Goal: Transaction & Acquisition: Purchase product/service

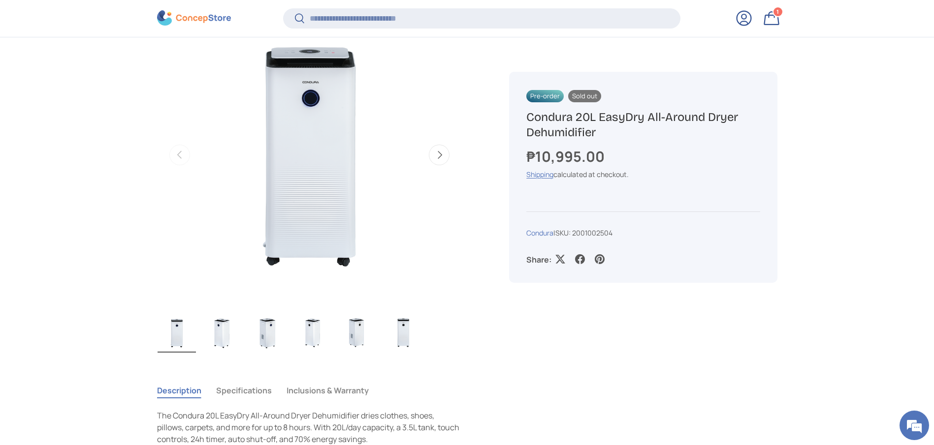
scroll to position [441, 0]
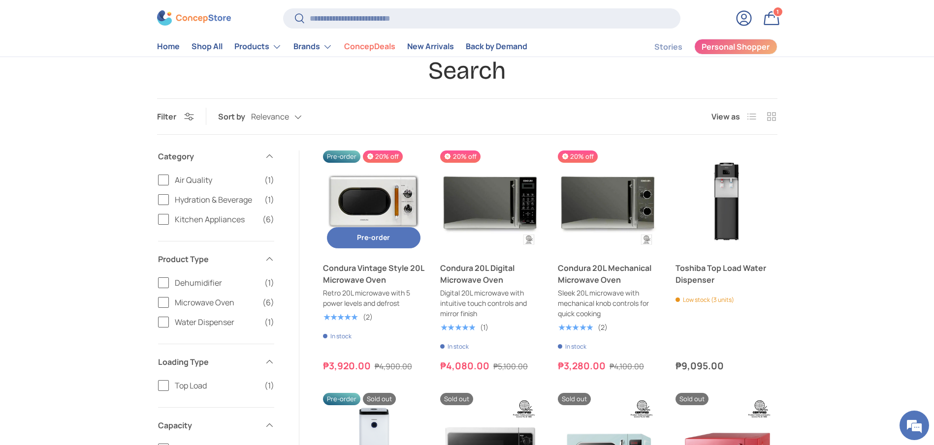
scroll to position [74, 0]
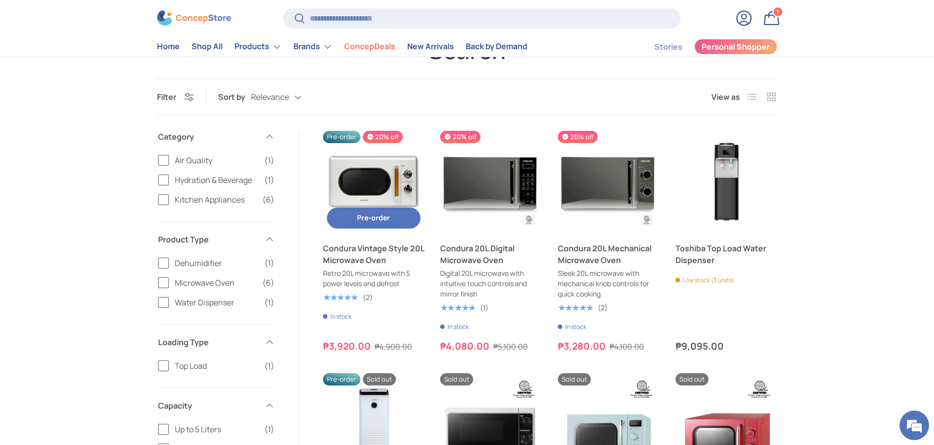
click at [364, 259] on link "Condura Vintage Style 20L Microwave Oven" at bounding box center [374, 255] width 102 height 24
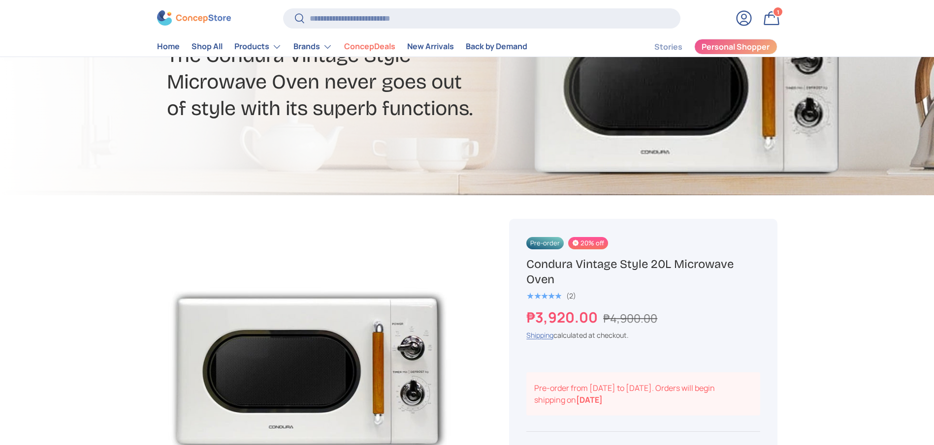
scroll to position [221, 0]
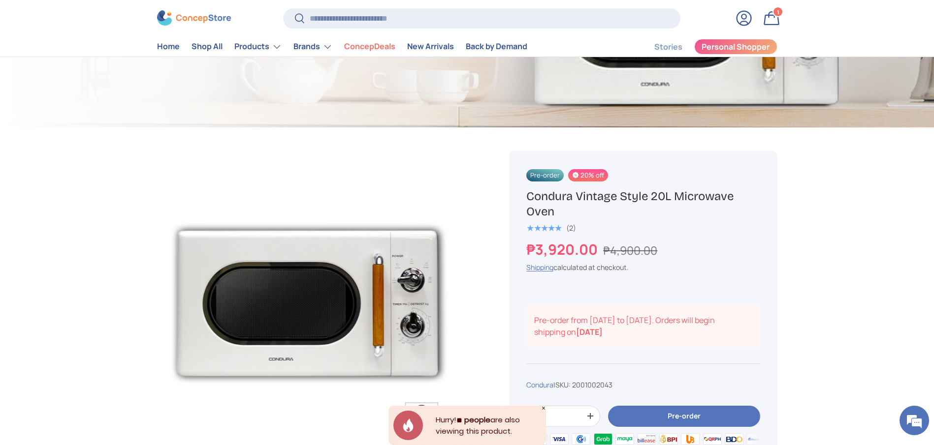
click at [699, 406] on button "Pre-order" at bounding box center [684, 416] width 152 height 21
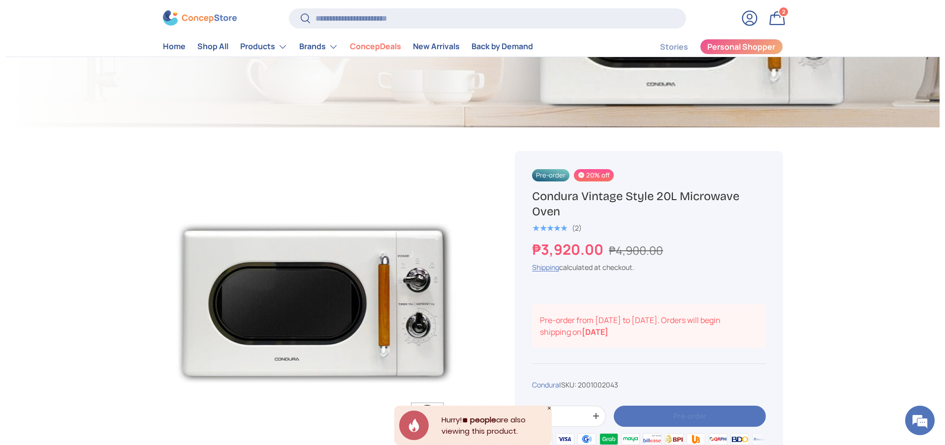
scroll to position [0, 0]
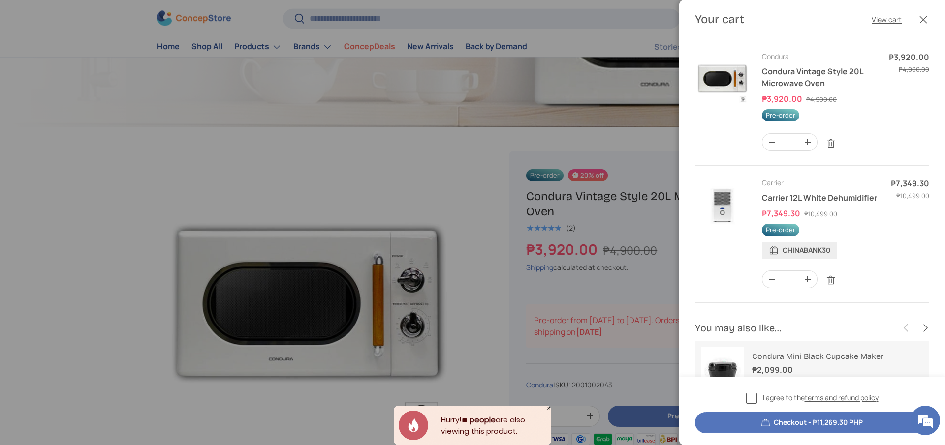
click at [609, 280] on div at bounding box center [472, 222] width 945 height 445
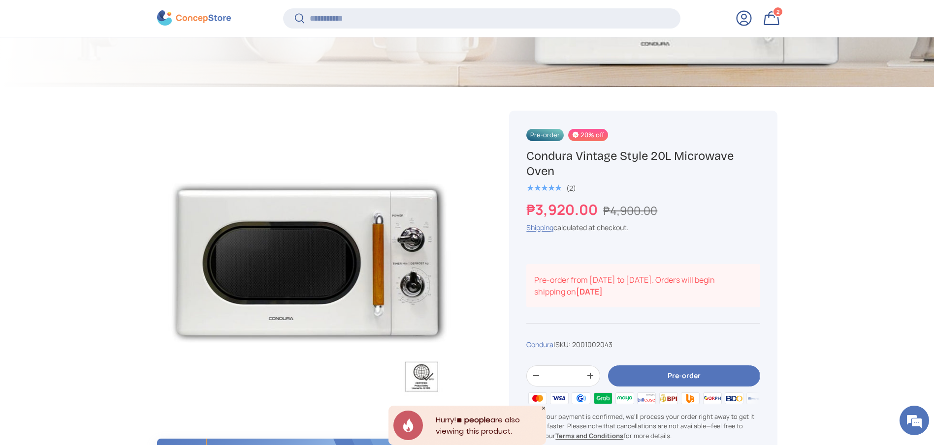
scroll to position [293, 0]
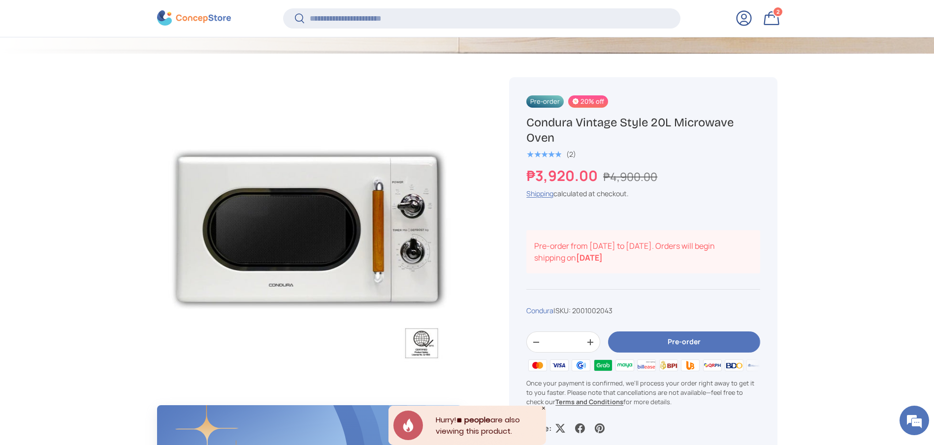
click at [688, 340] on button "Pre-order" at bounding box center [684, 342] width 152 height 21
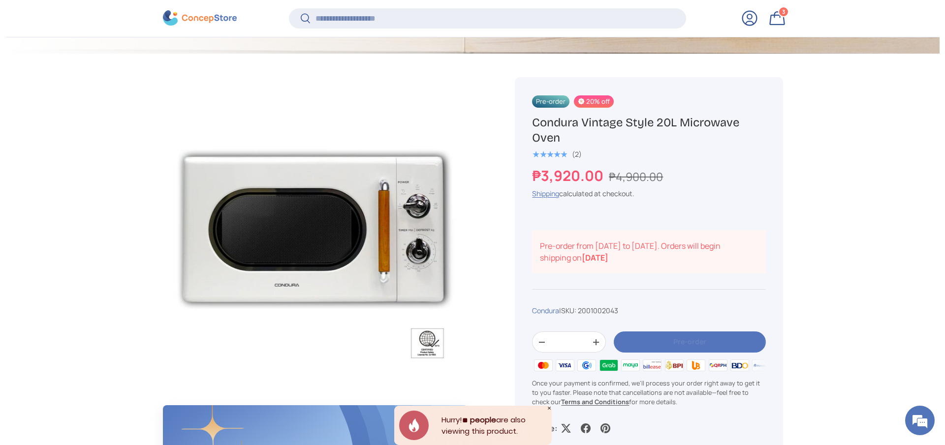
scroll to position [0, 0]
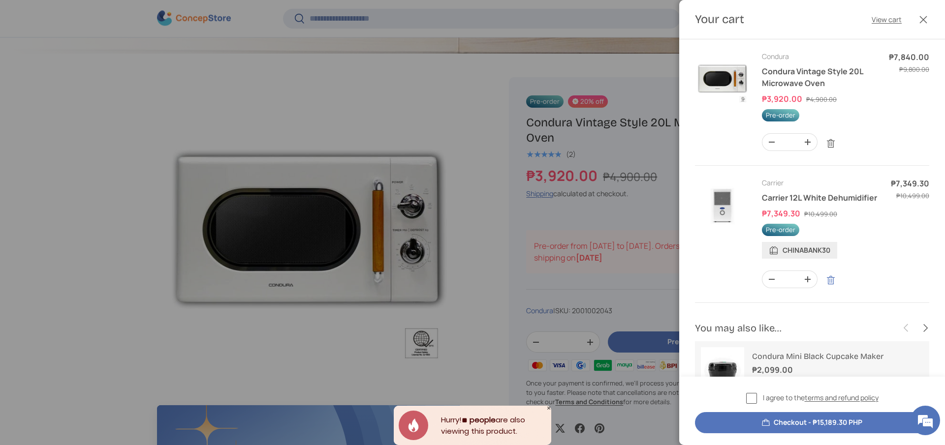
click at [831, 290] on link "Remove" at bounding box center [830, 280] width 19 height 19
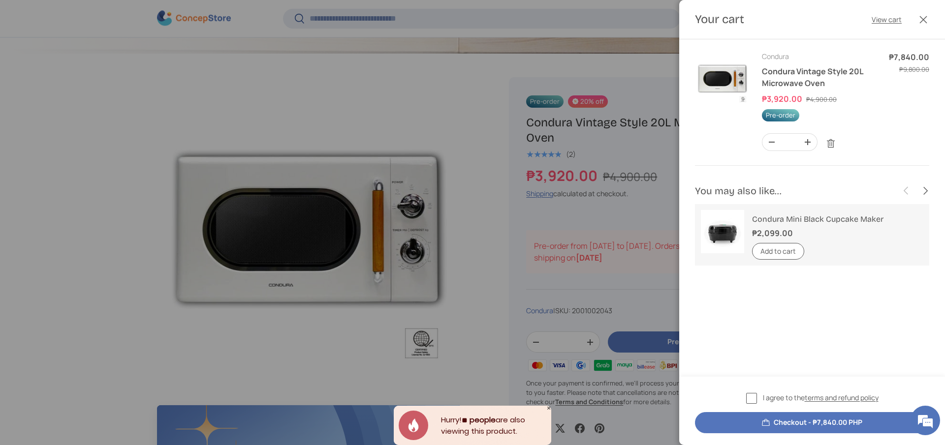
click at [797, 424] on button "Checkout - ₱7,840.00 PHP" at bounding box center [812, 422] width 234 height 21
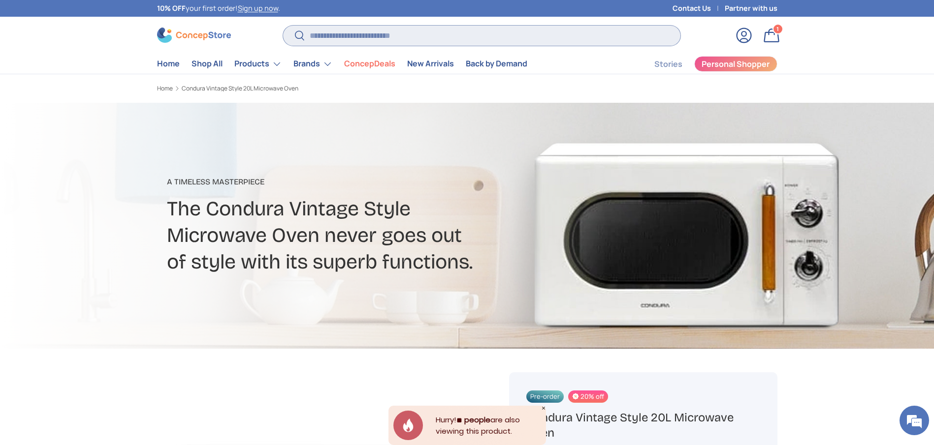
click at [422, 32] on input "Search" at bounding box center [481, 36] width 397 height 20
paste input "*********"
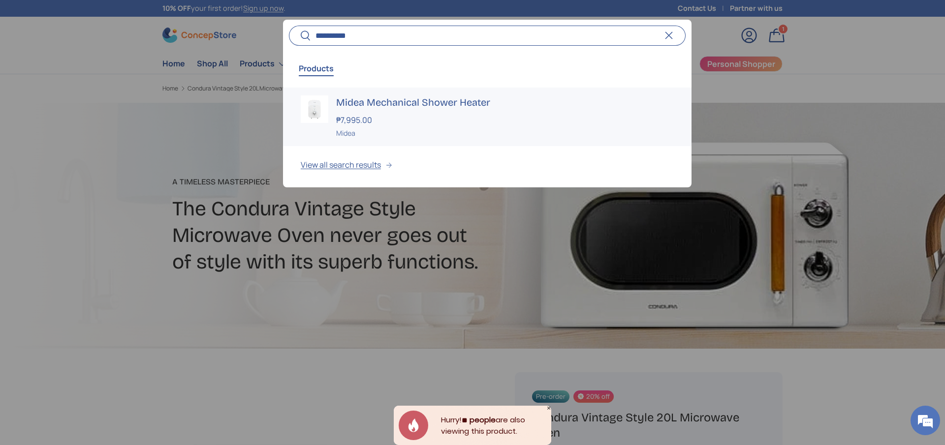
type input "**********"
click at [434, 97] on h3 "Midea Mechanical Shower Heater" at bounding box center [505, 102] width 338 height 14
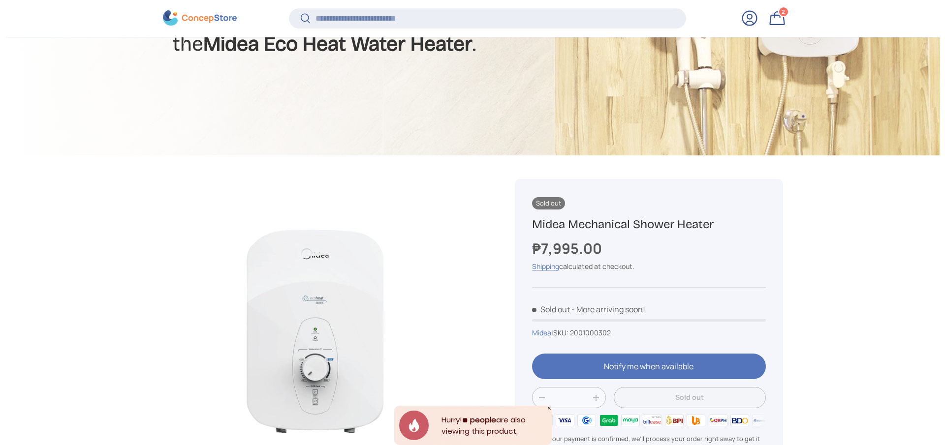
scroll to position [293, 0]
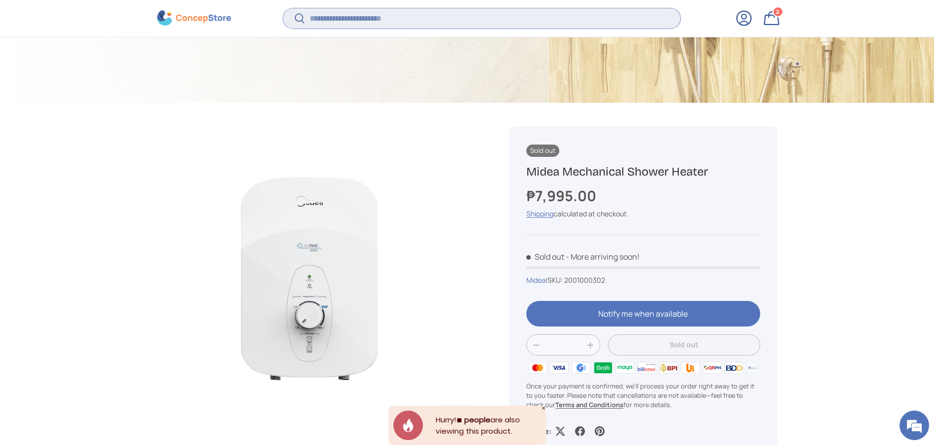
click at [492, 18] on input "Search" at bounding box center [481, 18] width 397 height 20
paste input "**********"
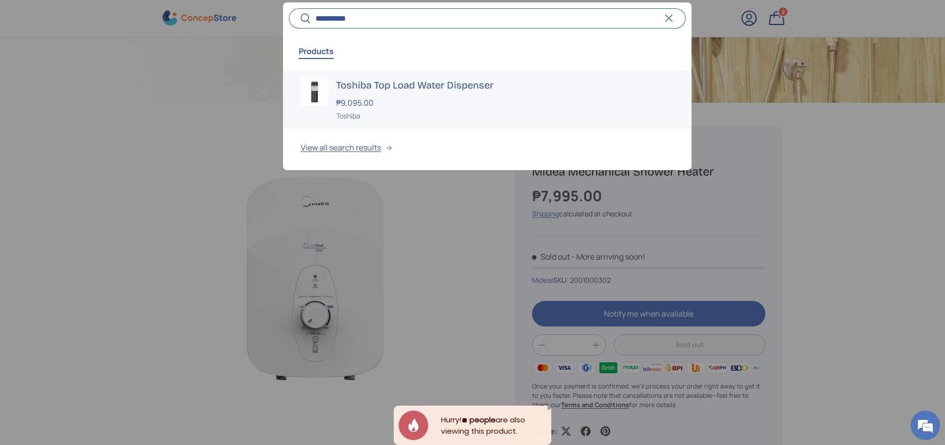
type input "**********"
click at [439, 81] on h3 "Toshiba Top Load Water Dispenser" at bounding box center [505, 85] width 338 height 14
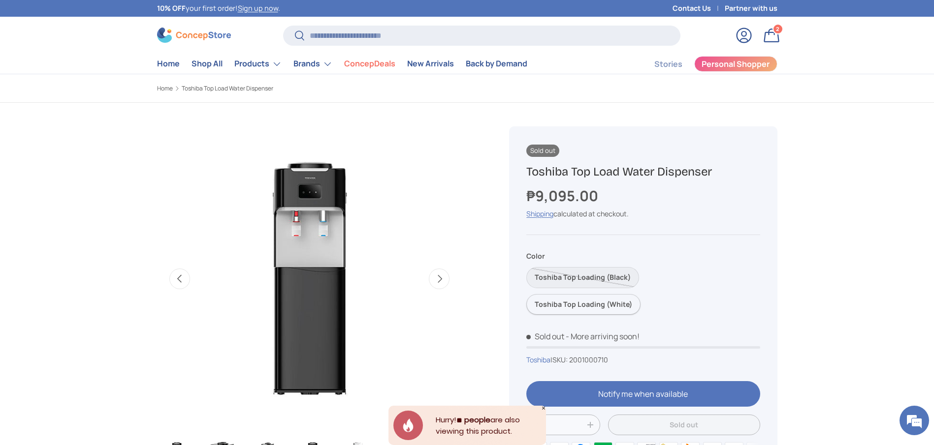
click at [612, 304] on label "Toshiba Top Loading (White)" at bounding box center [583, 304] width 114 height 21
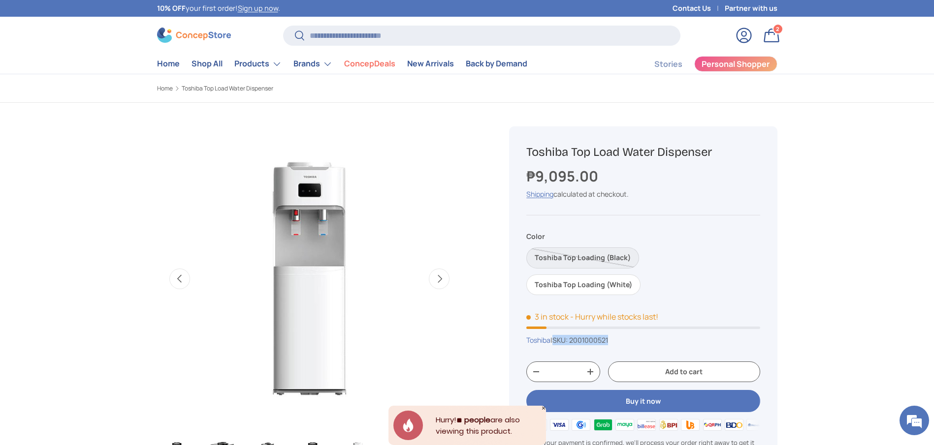
copy span "SKU: 2001000521"
drag, startPoint x: 620, startPoint y: 340, endPoint x: 560, endPoint y: 343, distance: 60.1
click at [560, 343] on div "Toshiba | SKU: 2001000521" at bounding box center [642, 340] width 233 height 10
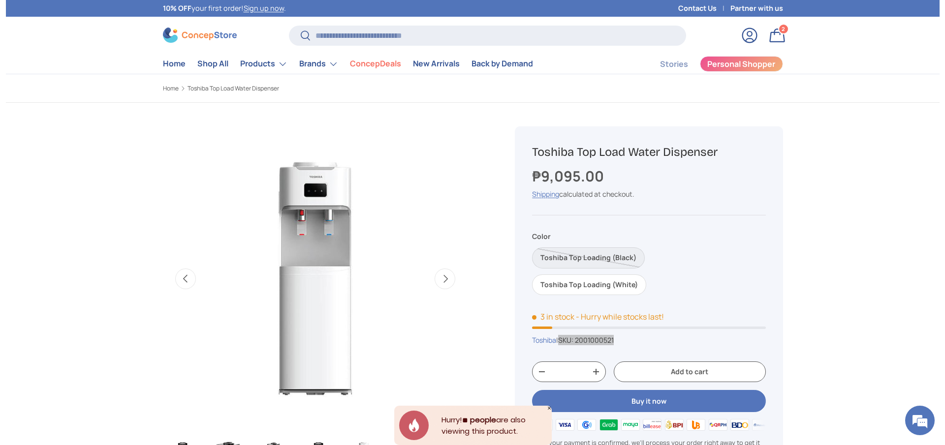
scroll to position [0, 0]
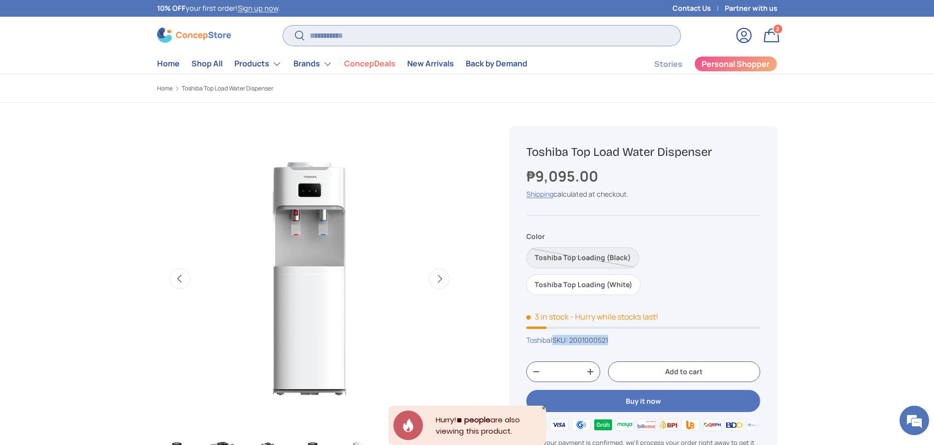
click at [479, 43] on input "Search" at bounding box center [481, 36] width 397 height 20
click at [478, 40] on input "Search" at bounding box center [481, 36] width 397 height 20
paste input "**********"
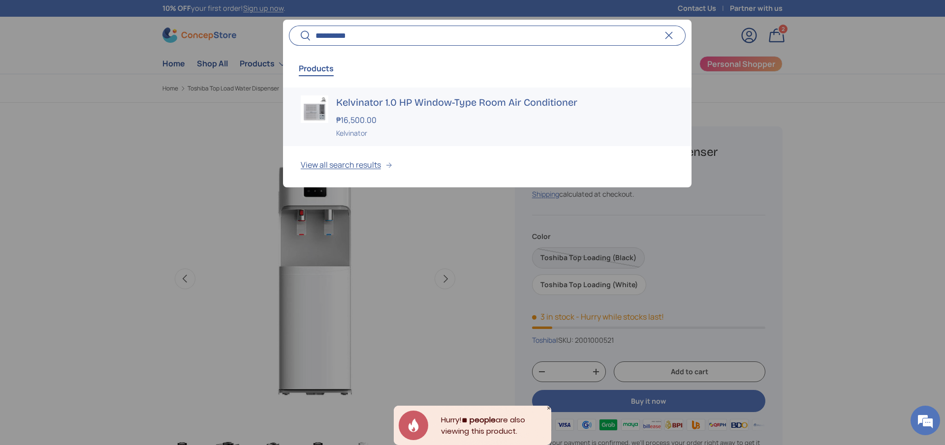
type input "**********"
click at [403, 104] on h3 "Kelvinator 1.0 HP Window-Type Room Air Conditioner" at bounding box center [505, 102] width 338 height 14
